Goal: Transaction & Acquisition: Subscribe to service/newsletter

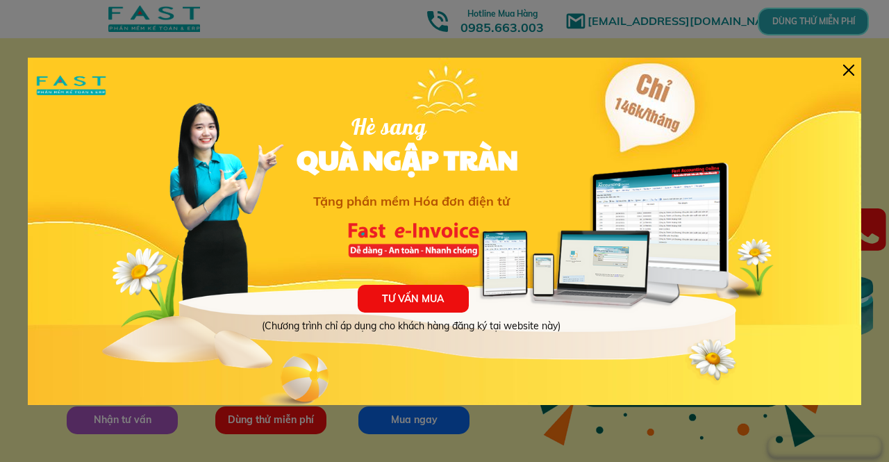
click at [847, 68] on div at bounding box center [848, 70] width 11 height 11
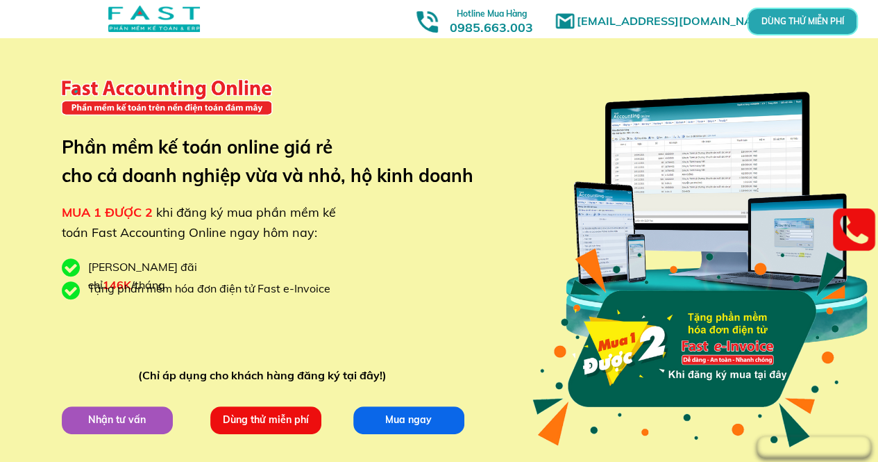
click at [118, 418] on p "Nhận tư vấn" at bounding box center [116, 420] width 111 height 28
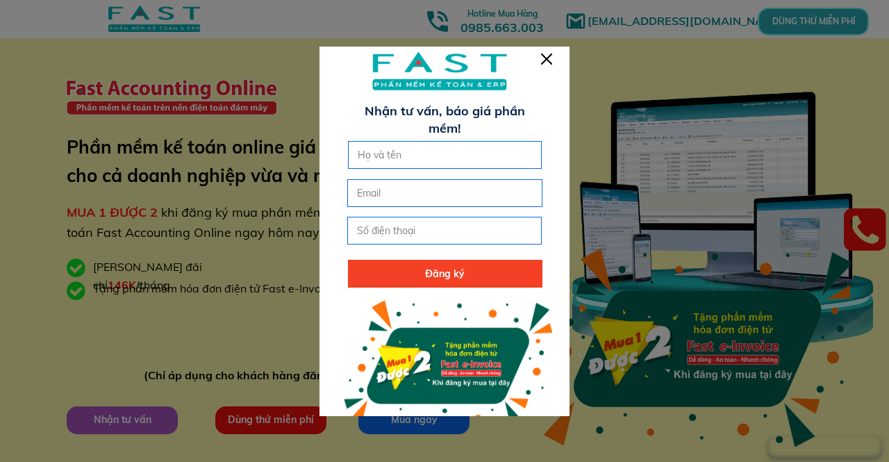
click at [547, 61] on div at bounding box center [546, 58] width 11 height 11
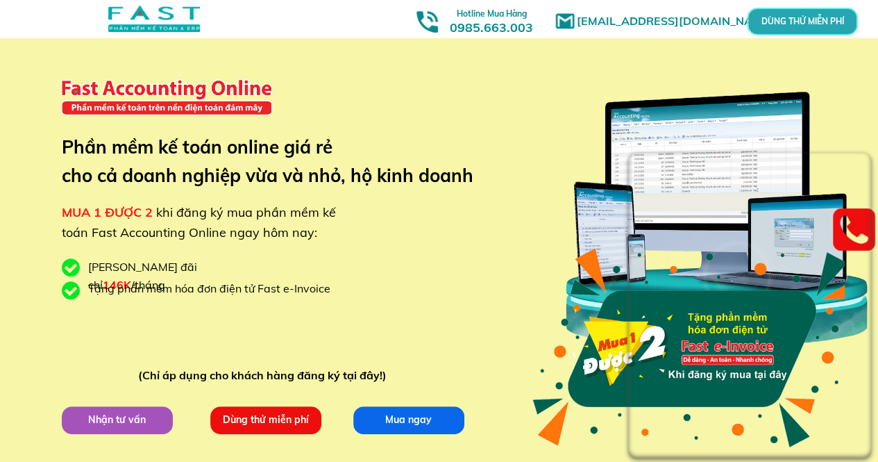
click at [518, 99] on div "marketingfasthn@gmail.com MUA 1 ĐƯỢC 2 khi đăng ký mua phần mềm kế toán Fast Ac…" at bounding box center [439, 262] width 667 height 524
click at [243, 419] on p "Dùng thử miễn phí" at bounding box center [265, 420] width 121 height 31
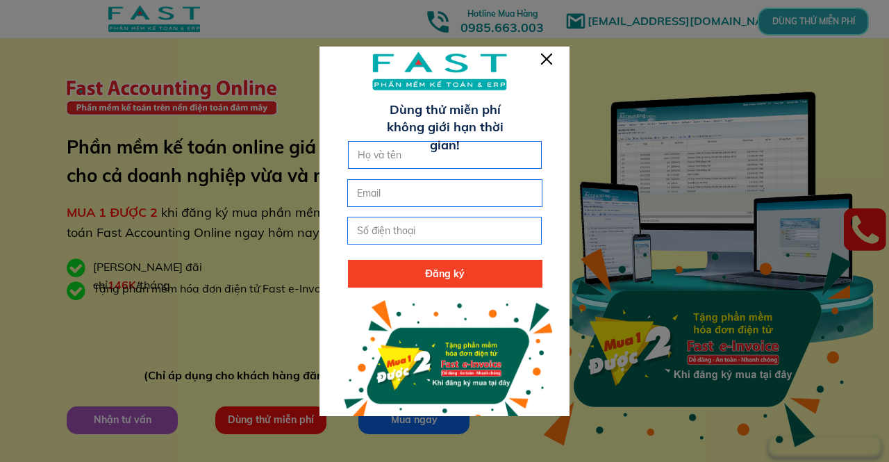
click at [544, 58] on div at bounding box center [546, 58] width 11 height 11
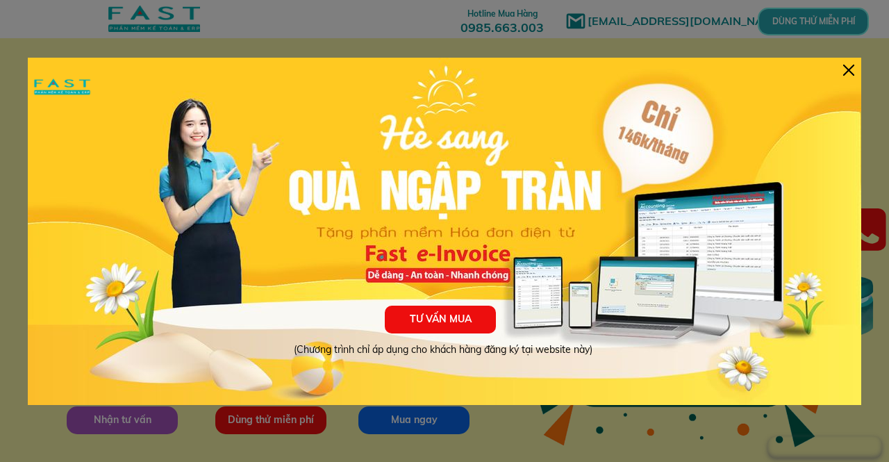
click at [845, 67] on div at bounding box center [848, 70] width 11 height 11
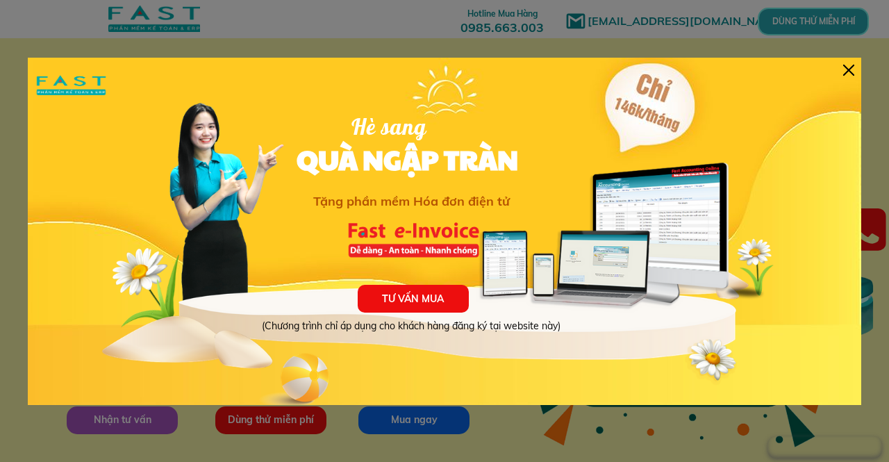
click at [847, 67] on div at bounding box center [848, 70] width 11 height 11
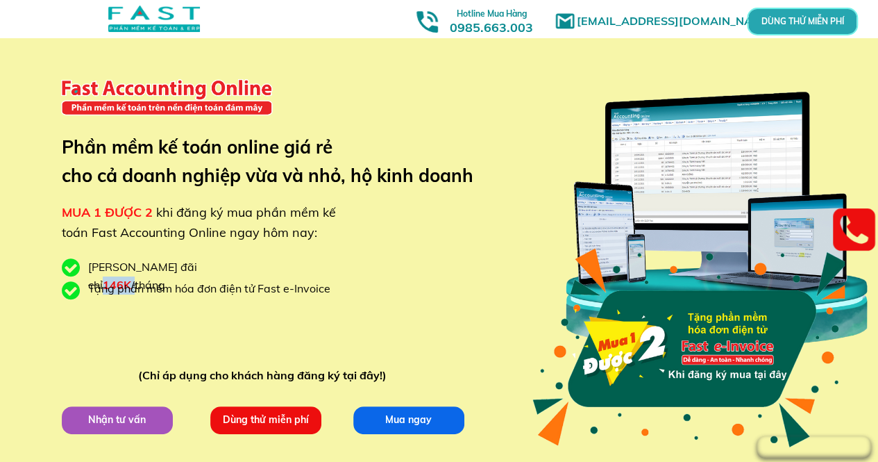
drag, startPoint x: 160, startPoint y: 267, endPoint x: 192, endPoint y: 267, distance: 31.9
click at [192, 267] on div "Giá ưu đãi chỉ 146K /tháng" at bounding box center [178, 275] width 181 height 35
click at [245, 269] on div "Giá ưu đãi chỉ 146K /tháng" at bounding box center [178, 275] width 181 height 35
click at [262, 426] on p "Dùng thử miễn phí" at bounding box center [265, 420] width 111 height 28
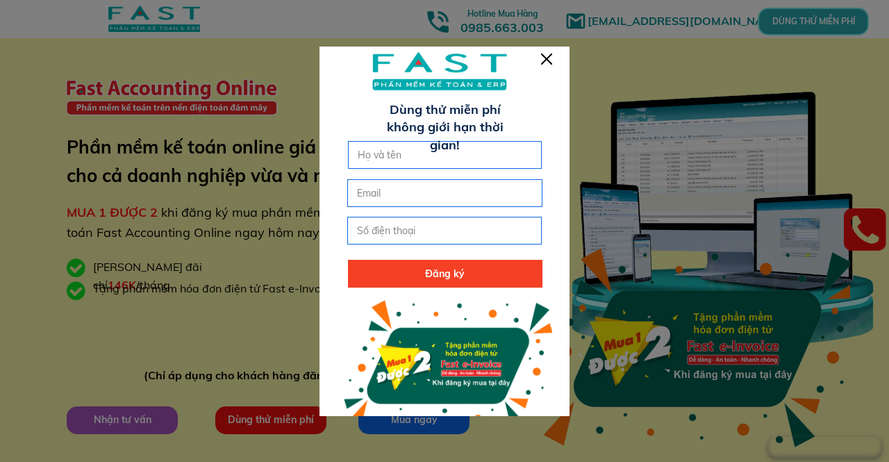
click at [546, 63] on div at bounding box center [546, 58] width 11 height 11
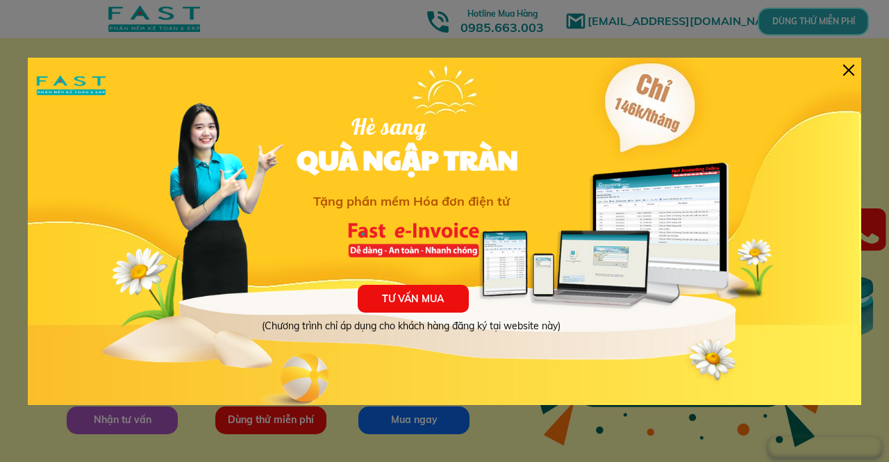
click at [850, 73] on div at bounding box center [848, 70] width 11 height 11
